Goal: Entertainment & Leisure: Consume media (video, audio)

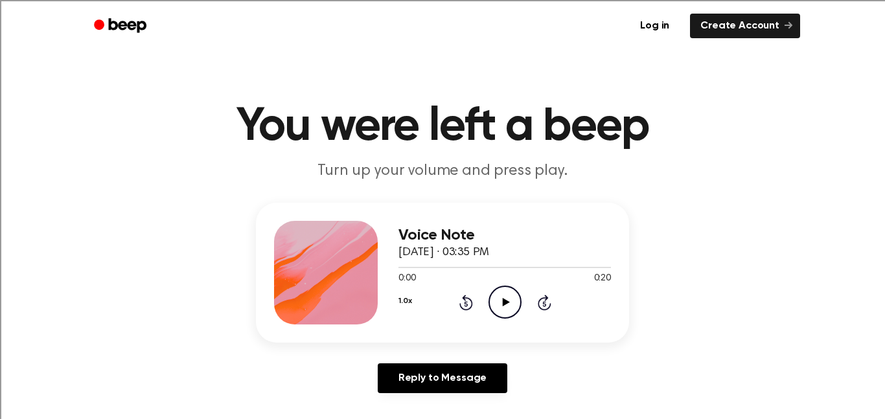
click at [505, 298] on icon "Play Audio" at bounding box center [504, 302] width 33 height 33
click at [505, 304] on icon at bounding box center [505, 302] width 7 height 8
click at [500, 290] on icon "Play Audio" at bounding box center [504, 302] width 33 height 33
click at [506, 298] on icon "Play Audio" at bounding box center [504, 302] width 33 height 33
click at [503, 303] on icon at bounding box center [505, 302] width 7 height 8
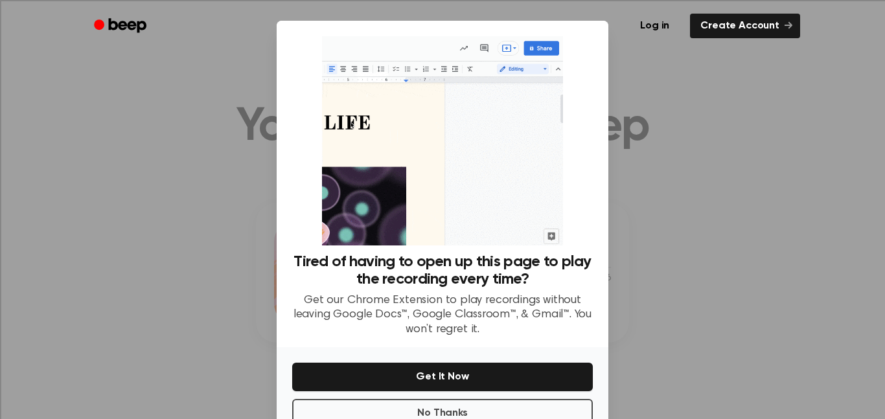
scroll to position [37, 0]
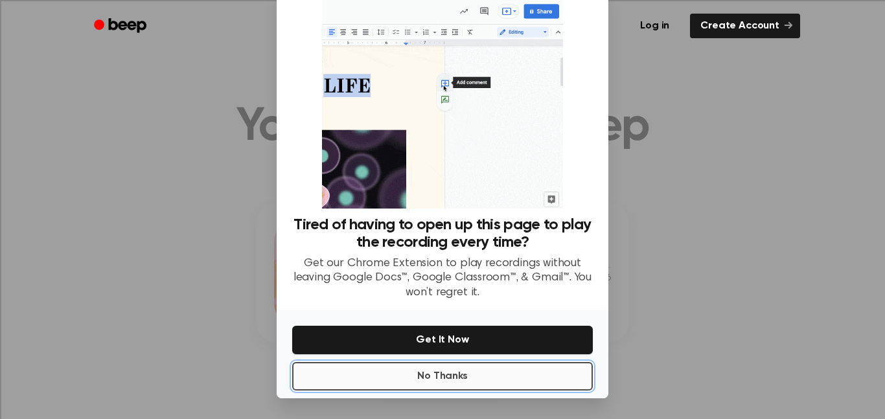
click at [475, 374] on button "No Thanks" at bounding box center [442, 376] width 301 height 29
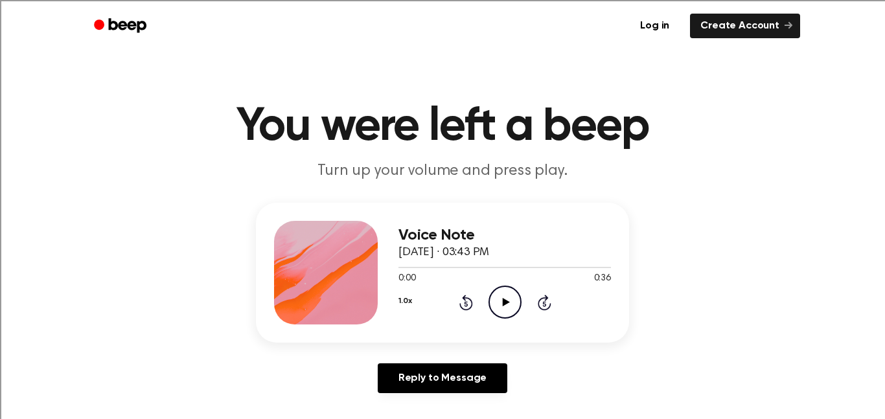
click at [504, 303] on icon at bounding box center [505, 302] width 7 height 8
click at [514, 299] on icon "Play Audio" at bounding box center [504, 302] width 33 height 33
click at [495, 298] on icon "Play Audio" at bounding box center [504, 302] width 33 height 33
click at [504, 305] on icon "Play Audio" at bounding box center [504, 302] width 33 height 33
click at [512, 297] on icon "Play Audio" at bounding box center [504, 302] width 33 height 33
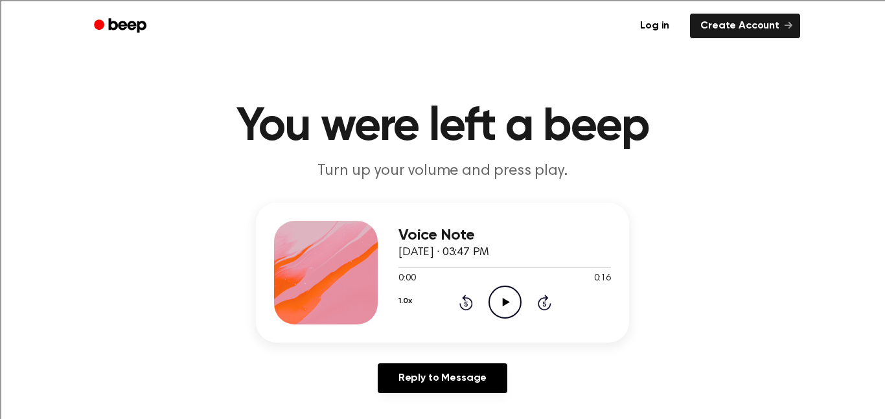
click at [509, 302] on icon "Play Audio" at bounding box center [504, 302] width 33 height 33
click at [499, 299] on icon "Play Audio" at bounding box center [504, 302] width 33 height 33
click at [503, 292] on icon "Play Audio" at bounding box center [504, 302] width 33 height 33
click at [506, 305] on icon "Play Audio" at bounding box center [504, 302] width 33 height 33
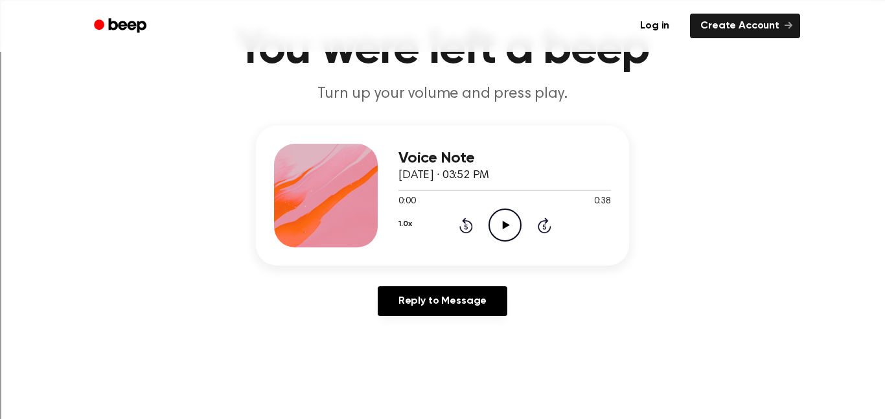
click at [509, 223] on icon "Play Audio" at bounding box center [504, 225] width 33 height 33
